Goal: Task Accomplishment & Management: Manage account settings

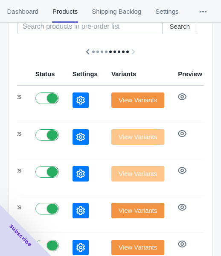
scroll to position [95, 0]
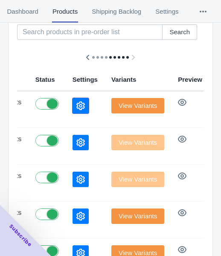
click at [77, 105] on icon "button" at bounding box center [81, 105] width 9 height 9
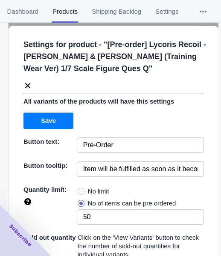
click at [95, 191] on span "No limit" at bounding box center [98, 191] width 21 height 9
click at [80, 189] on input "No limit" at bounding box center [80, 189] width 0 height 0
radio input "true"
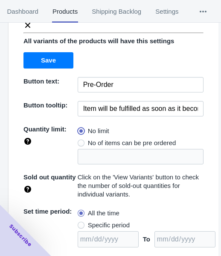
scroll to position [129, 0]
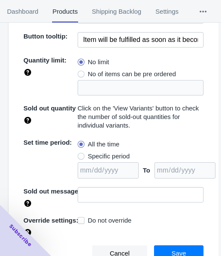
drag, startPoint x: 114, startPoint y: 157, endPoint x: 159, endPoint y: 164, distance: 46.2
click at [113, 157] on span "Specific period" at bounding box center [109, 156] width 42 height 9
click at [80, 154] on input "Specific period" at bounding box center [80, 154] width 0 height 0
radio input "true"
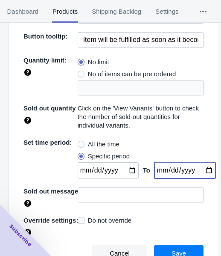
click at [199, 170] on input "date" at bounding box center [185, 170] width 61 height 16
click at [196, 169] on input "[DATE]" at bounding box center [185, 170] width 61 height 16
type input "[DATE]"
click at [127, 170] on input "date" at bounding box center [108, 170] width 61 height 16
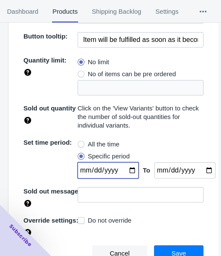
type input "[DATE]"
click at [172, 250] on span "Save" at bounding box center [179, 253] width 15 height 7
